Goal: Contribute content

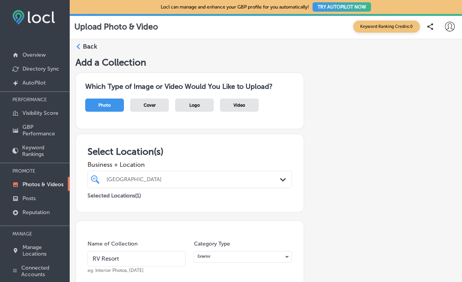
scroll to position [159, 0]
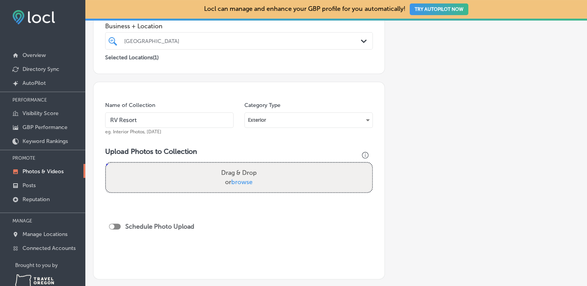
click at [246, 180] on span "browse" at bounding box center [241, 181] width 21 height 7
click at [246, 165] on input "Drag & Drop or browse" at bounding box center [239, 164] width 266 height 2
type input "C:\fakepath\Untitled design (17).png"
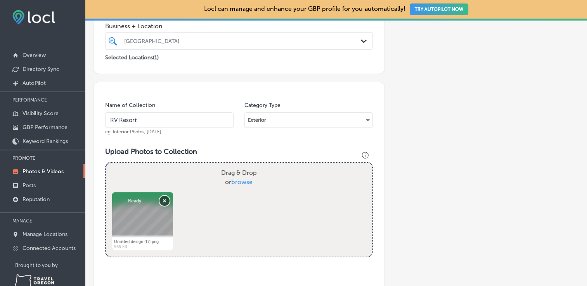
click at [164, 203] on button "Remove" at bounding box center [164, 201] width 10 height 10
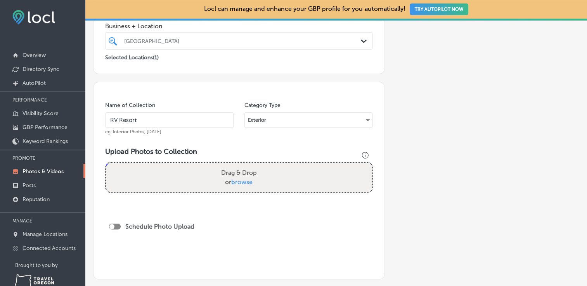
click at [239, 183] on span "browse" at bounding box center [241, 181] width 21 height 7
click at [239, 165] on input "Drag & Drop or browse" at bounding box center [239, 164] width 266 height 2
click at [231, 184] on span "browse" at bounding box center [241, 181] width 21 height 7
click at [231, 165] on input "Drag & Drop or browse" at bounding box center [239, 164] width 266 height 2
type input "C:\fakepath\DJI_20250617150329_0017_D.JPG"
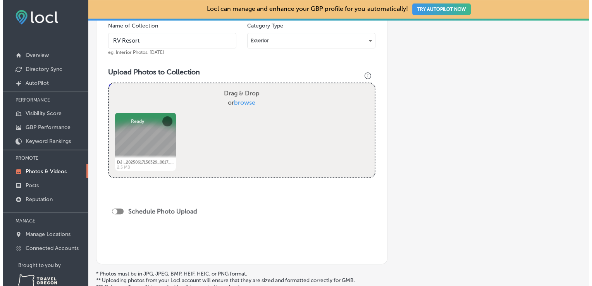
scroll to position [308, 0]
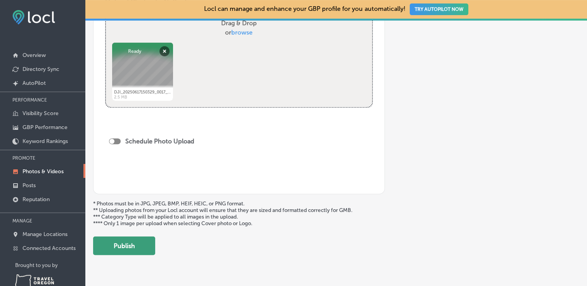
click at [141, 249] on button "Publish" at bounding box center [124, 245] width 62 height 19
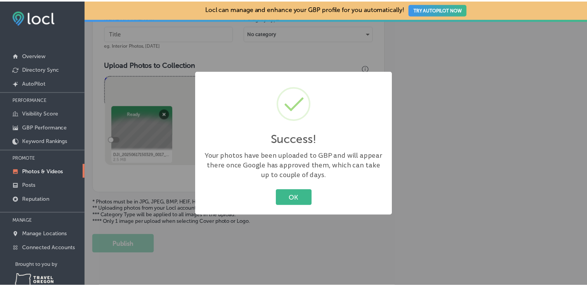
scroll to position [244, 0]
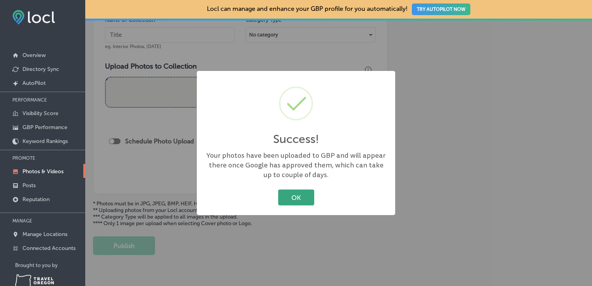
click at [307, 195] on button "OK" at bounding box center [296, 198] width 36 height 16
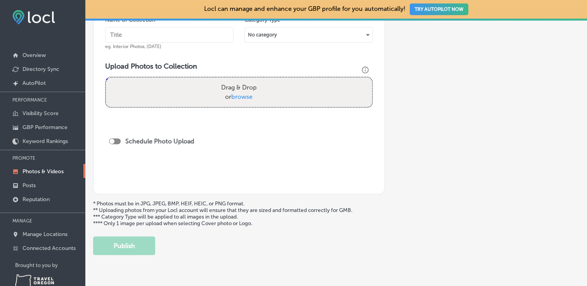
scroll to position [17, 0]
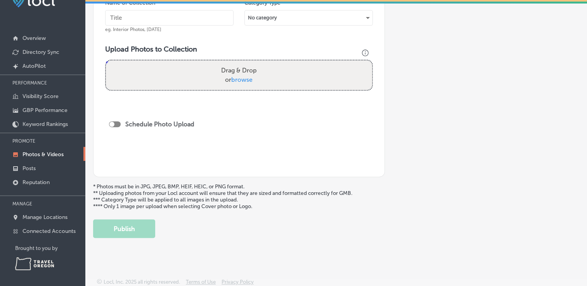
click at [246, 79] on span "browse" at bounding box center [241, 79] width 21 height 7
click at [246, 63] on input "Drag & Drop or browse" at bounding box center [239, 61] width 266 height 2
type input "C:\fakepath\DJI_20240918102921_0038_D.jpg"
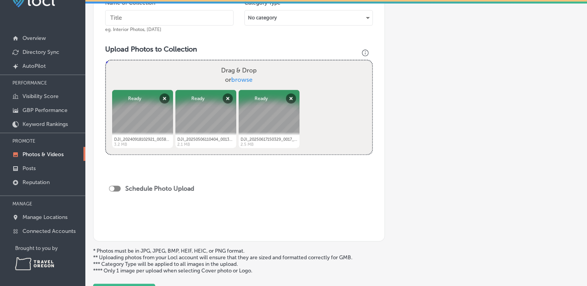
click at [366, 129] on div "Powered by PQINA Drag & Drop or browse DJI_20240918102921_0038_D.jpg Abort Retr…" at bounding box center [239, 107] width 266 height 94
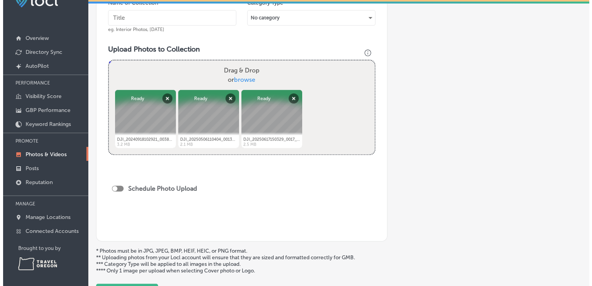
scroll to position [308, 0]
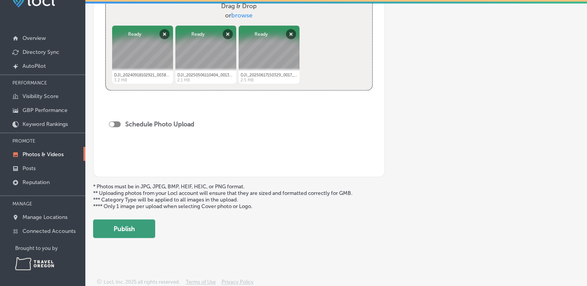
click at [131, 229] on button "Publish" at bounding box center [124, 228] width 62 height 19
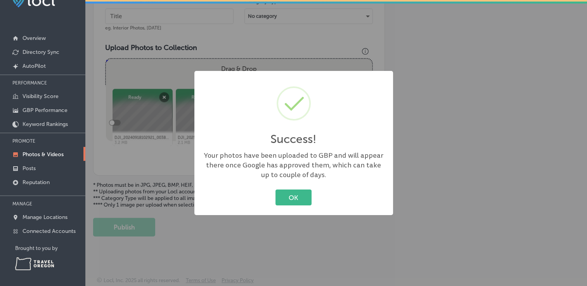
scroll to position [244, 0]
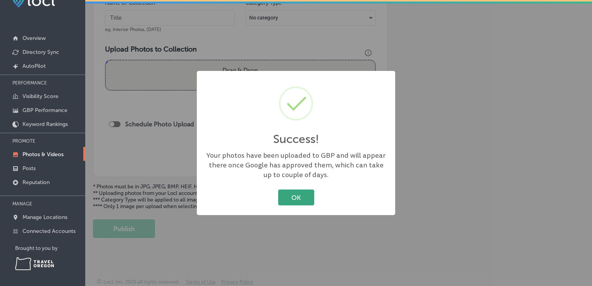
click at [298, 204] on button "OK" at bounding box center [296, 198] width 36 height 16
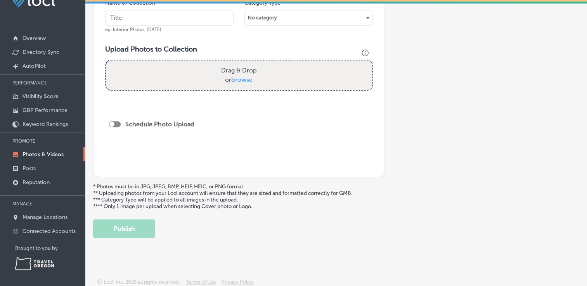
click at [47, 148] on link "Photos & Videos" at bounding box center [42, 154] width 85 height 14
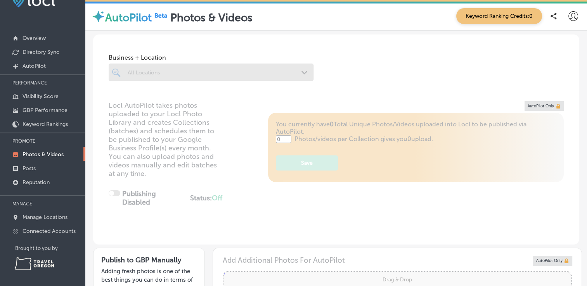
type input "5"
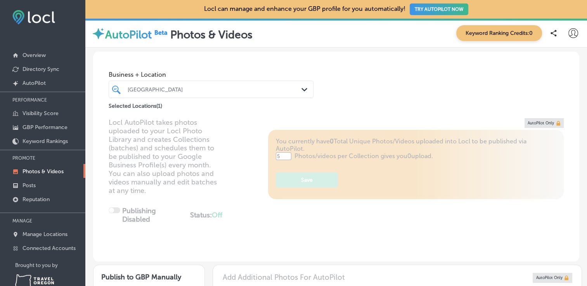
scroll to position [0, 0]
type input "5"
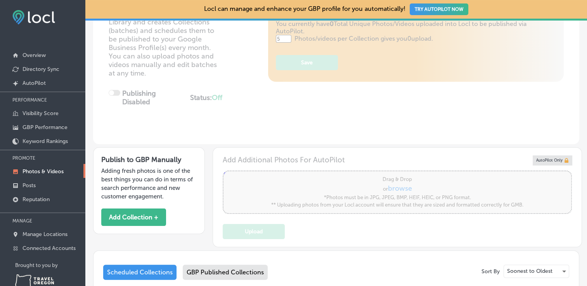
scroll to position [118, 0]
click at [157, 209] on button "Add Collection +" at bounding box center [133, 216] width 65 height 17
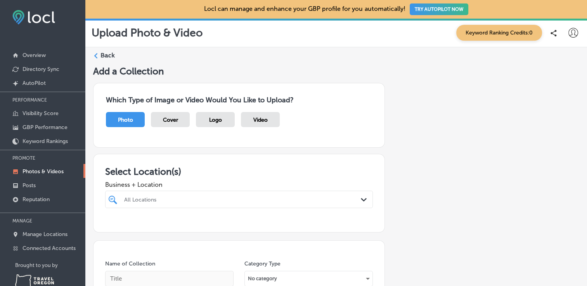
scroll to position [0, 0]
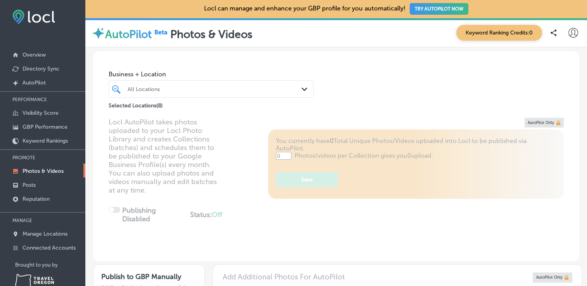
type input "5"
